Goal: Check status: Check status

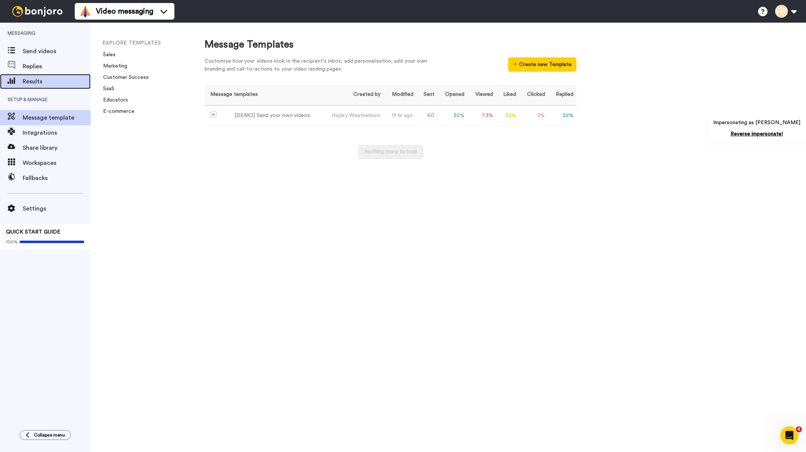
click at [39, 77] on span "Results" at bounding box center [57, 81] width 68 height 9
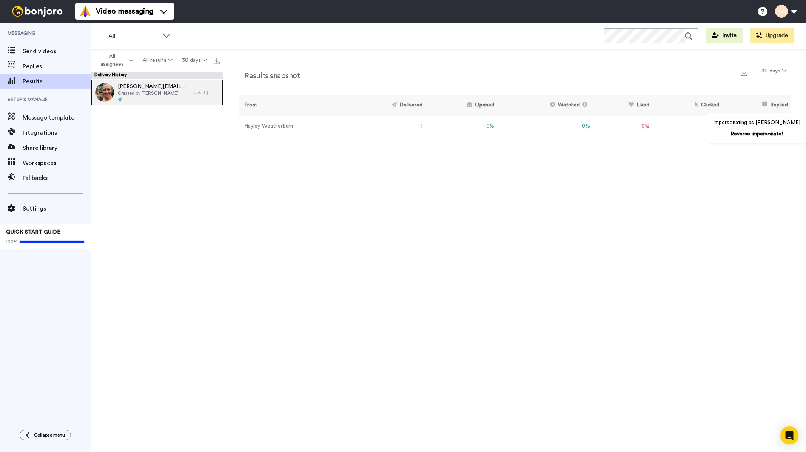
click at [147, 94] on span "Created by [PERSON_NAME]" at bounding box center [154, 93] width 72 height 6
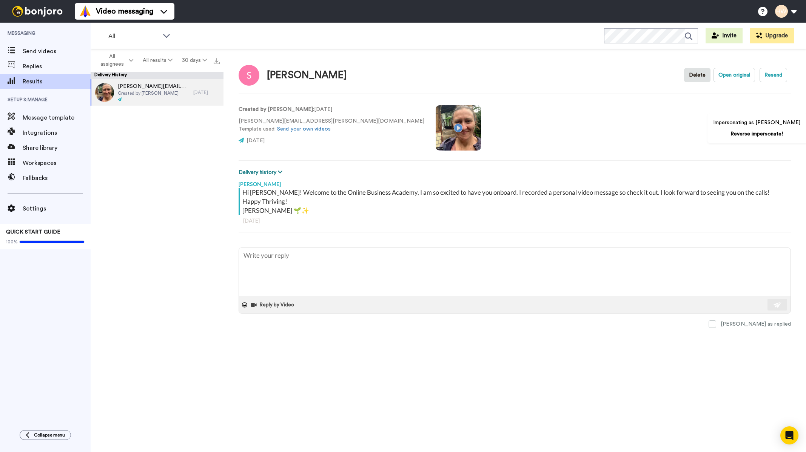
click at [275, 168] on button "Delivery history" at bounding box center [262, 172] width 46 height 8
type textarea "x"
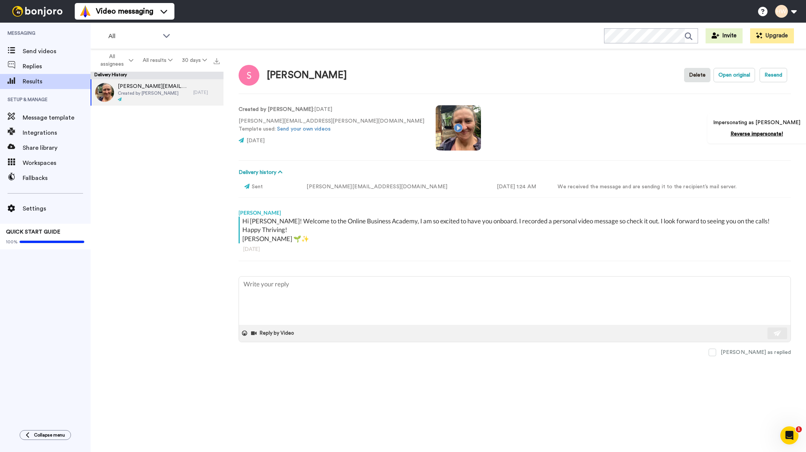
type textarea "x"
